Goal: Transaction & Acquisition: Obtain resource

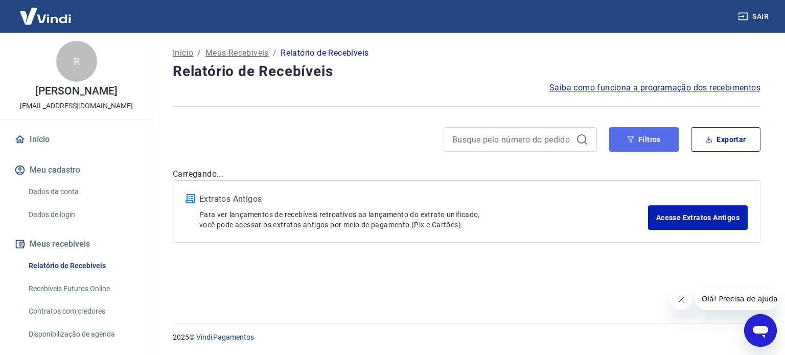
click at [653, 136] on button "Filtros" at bounding box center [645, 139] width 70 height 25
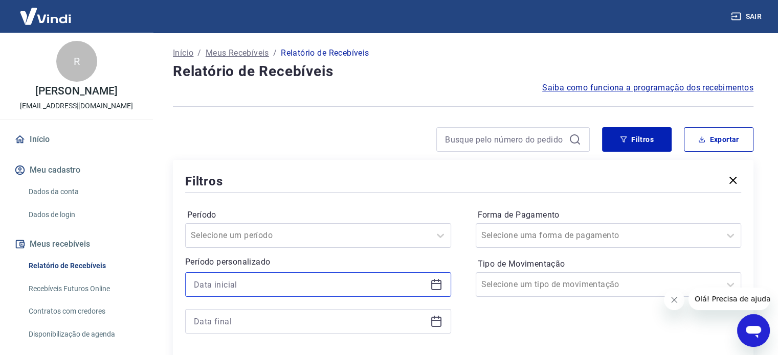
click at [303, 284] on input at bounding box center [310, 284] width 232 height 15
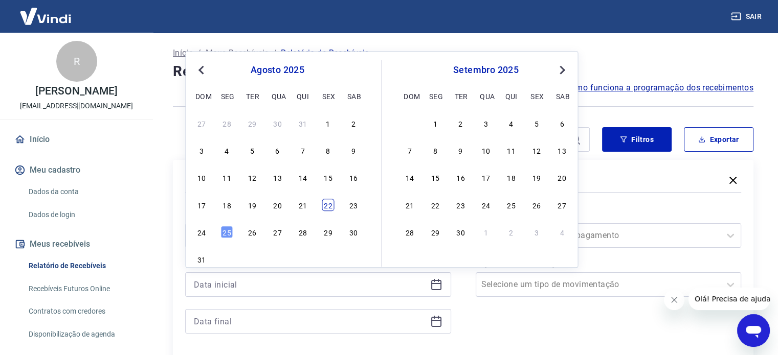
click at [330, 210] on div "22" at bounding box center [328, 205] width 12 height 12
type input "[DATE]"
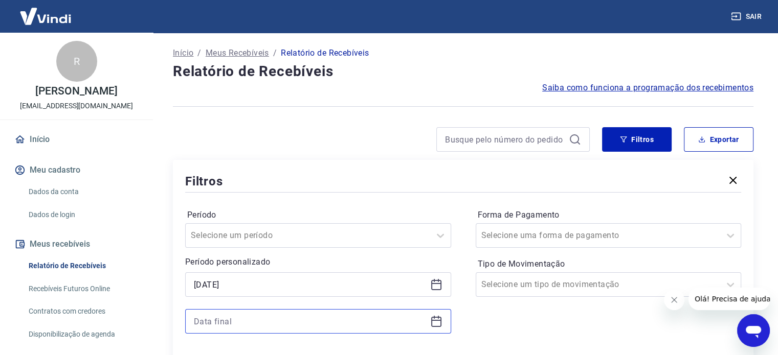
click at [307, 319] on input at bounding box center [310, 321] width 232 height 15
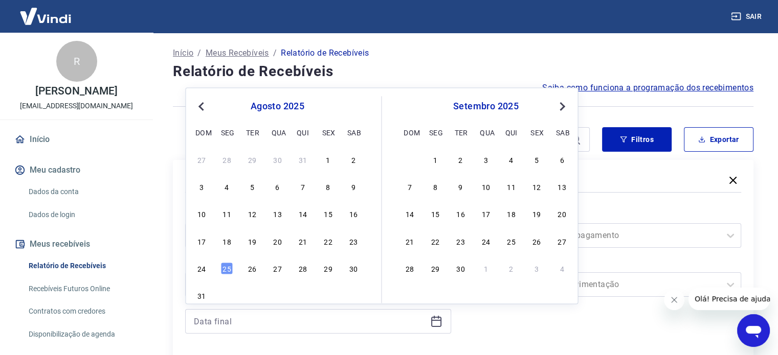
drag, startPoint x: 228, startPoint y: 268, endPoint x: 264, endPoint y: 274, distance: 36.7
click at [228, 269] on div "25" at bounding box center [227, 268] width 12 height 12
type input "[DATE]"
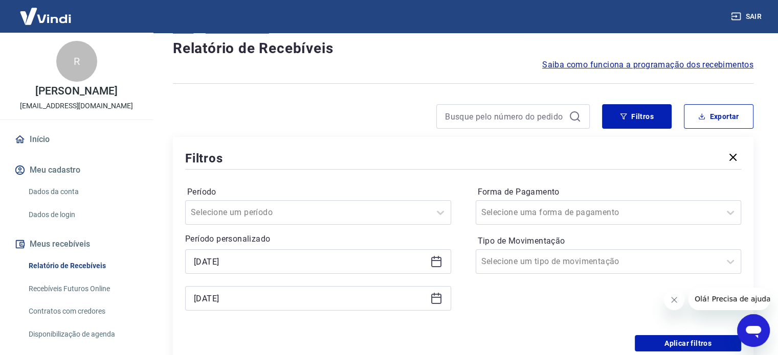
scroll to position [51, 0]
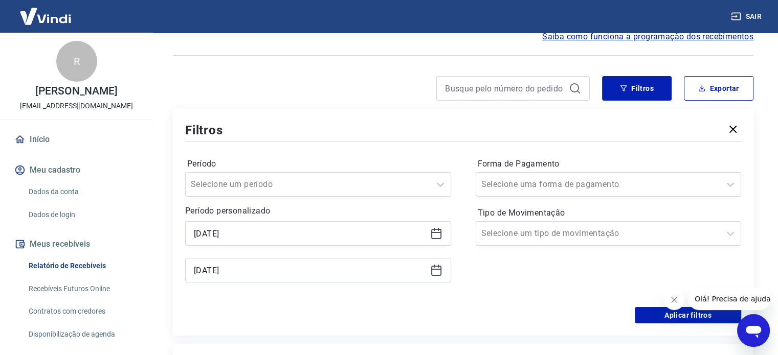
click at [670, 300] on icon "Fechar mensagem da empresa" at bounding box center [674, 300] width 8 height 8
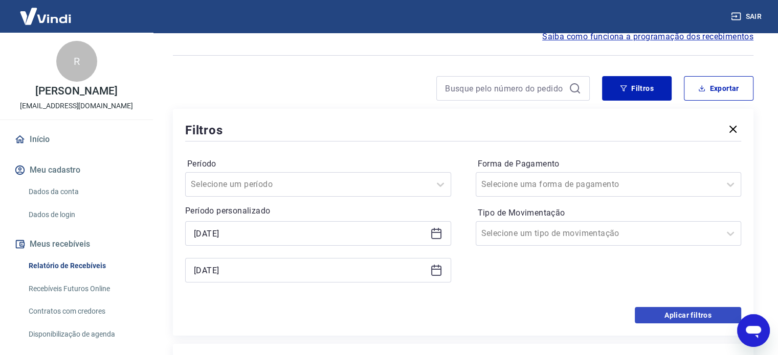
drag, startPoint x: 663, startPoint y: 317, endPoint x: 508, endPoint y: 317, distance: 154.9
click at [662, 317] on button "Aplicar filtros" at bounding box center [688, 315] width 106 height 16
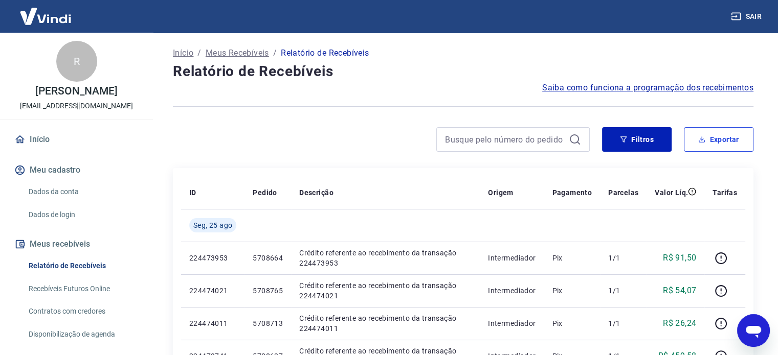
drag, startPoint x: 734, startPoint y: 143, endPoint x: 727, endPoint y: 147, distance: 8.2
click at [734, 143] on button "Exportar" at bounding box center [719, 139] width 70 height 25
type input "[DATE]"
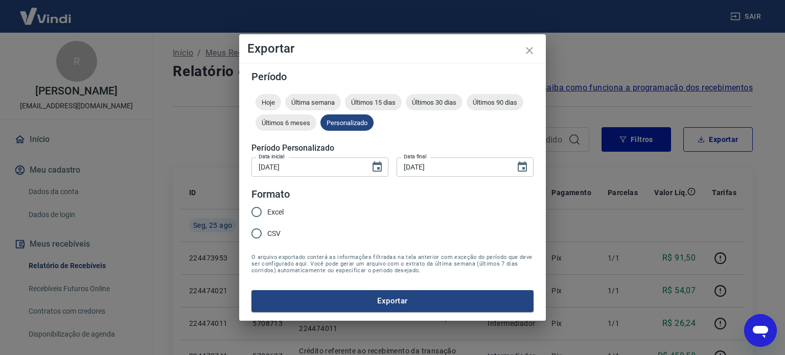
click at [278, 213] on span "Excel" at bounding box center [275, 212] width 16 height 11
click at [267, 213] on input "Excel" at bounding box center [256, 211] width 21 height 21
radio input "true"
click at [343, 302] on button "Exportar" at bounding box center [393, 300] width 282 height 21
